Goal: Task Accomplishment & Management: Manage account settings

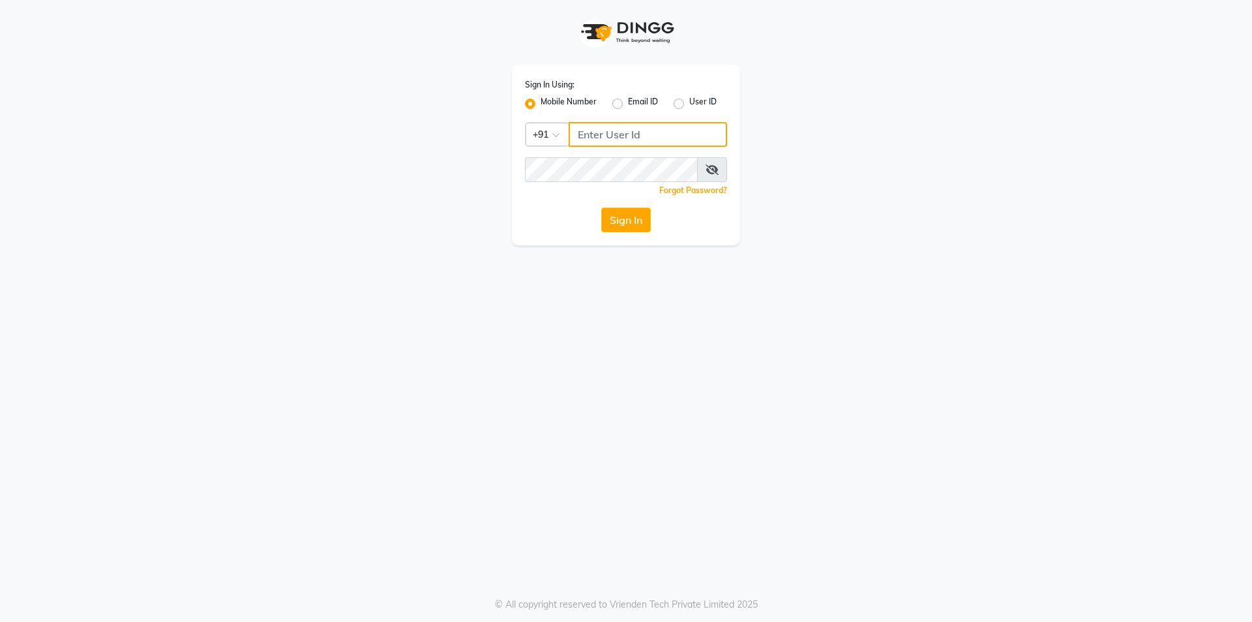
type input "7715996111"
click at [628, 139] on input "7715996111" at bounding box center [648, 134] width 159 height 25
click at [601, 207] on button "Sign In" at bounding box center [626, 219] width 50 height 25
type input "7715996111"
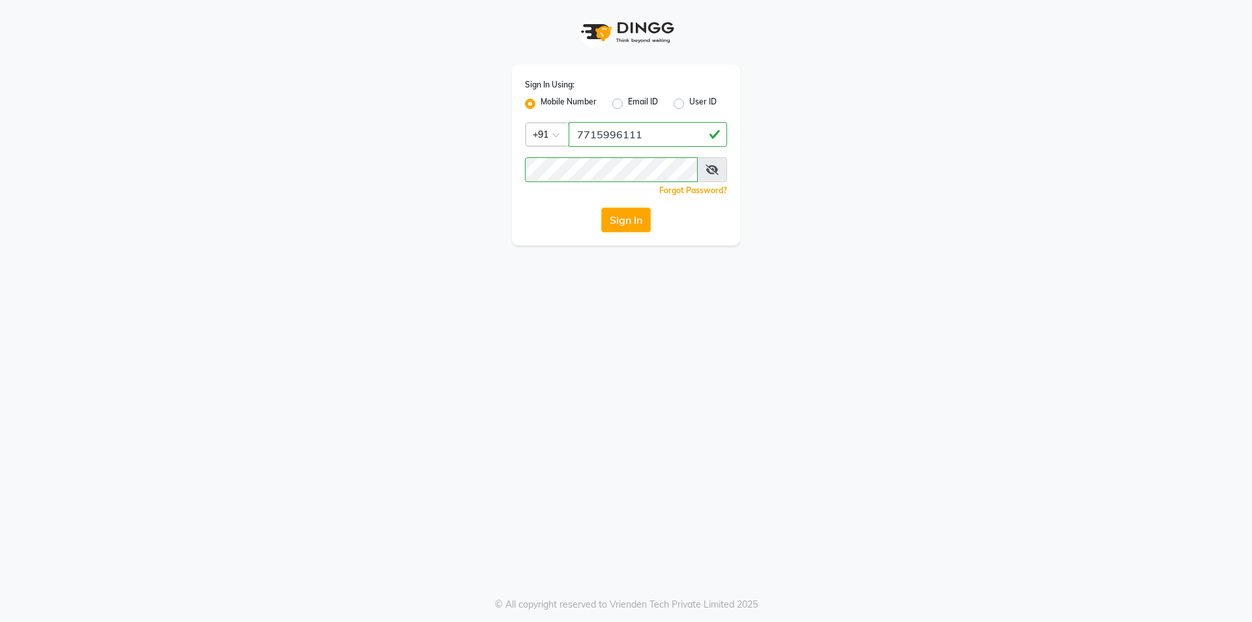
click at [52, 615] on div "Sign In Using: Mobile Number Email ID User ID Country Code × [PHONE_NUMBER] Rem…" at bounding box center [626, 311] width 1252 height 622
